Goal: Navigation & Orientation: Find specific page/section

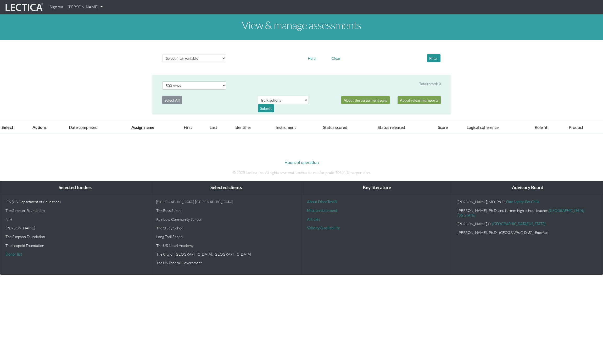
select select "500"
click at [91, 7] on link "[PERSON_NAME]" at bounding box center [84, 7] width 39 height 10
click at [86, 18] on link "My Profile" at bounding box center [92, 19] width 42 height 7
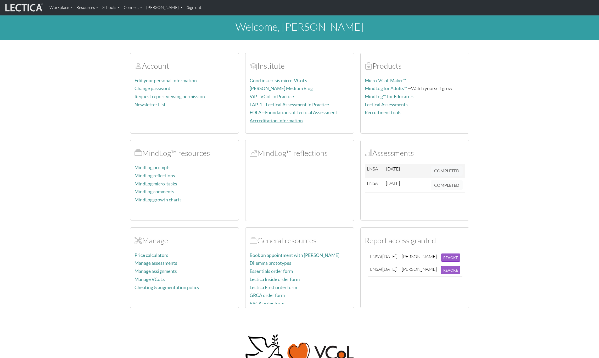
click at [277, 120] on link "Accreditation information" at bounding box center [276, 120] width 53 height 5
